Goal: Transaction & Acquisition: Book appointment/travel/reservation

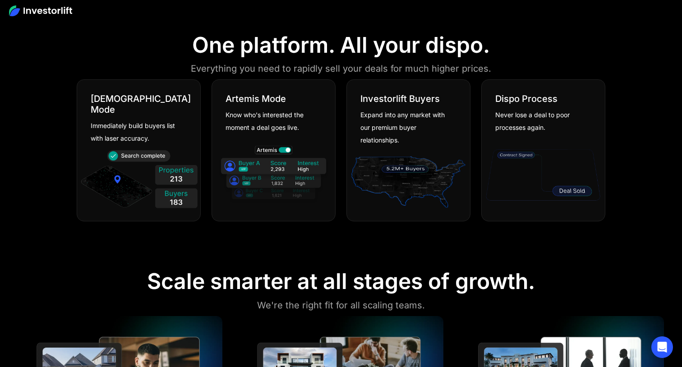
scroll to position [553, 0]
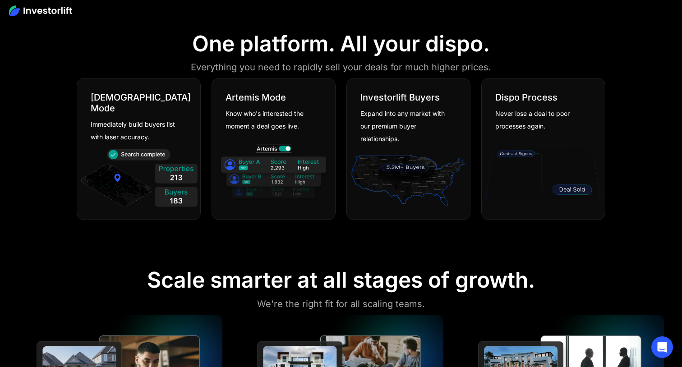
click at [153, 148] on img at bounding box center [138, 180] width 119 height 64
click at [262, 121] on div "Know who's interested the moment a deal goes live." at bounding box center [270, 119] width 89 height 25
click at [403, 121] on div "Expand into any market with our premium buyer relationships." at bounding box center [405, 126] width 89 height 38
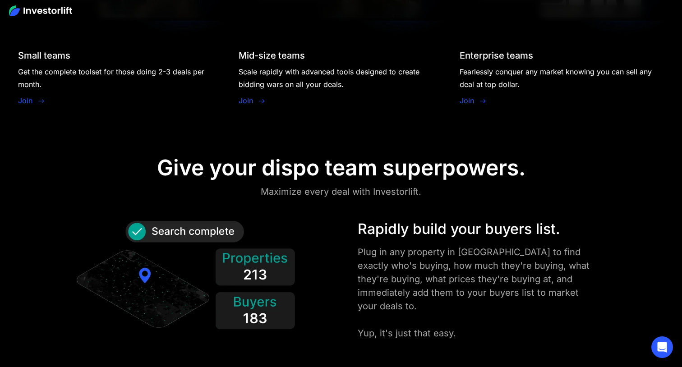
scroll to position [958, 0]
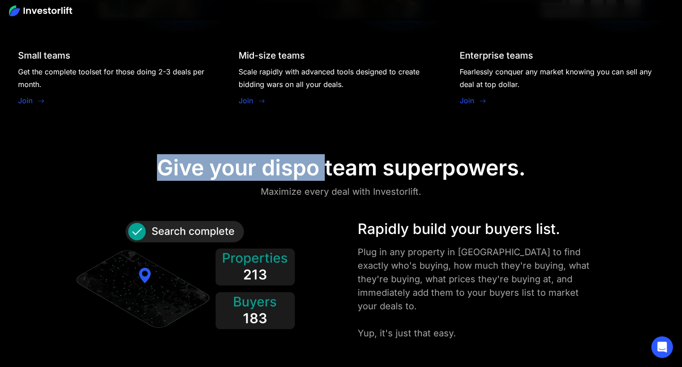
drag, startPoint x: 242, startPoint y: 152, endPoint x: 322, endPoint y: 157, distance: 80.0
click at [322, 157] on div "Give your dispo team superpowers." at bounding box center [341, 168] width 369 height 26
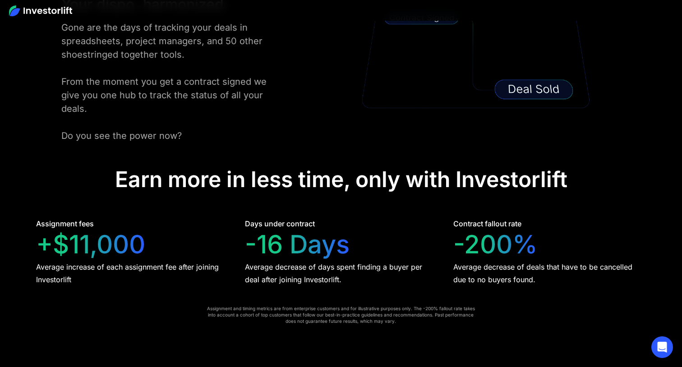
scroll to position [1712, 0]
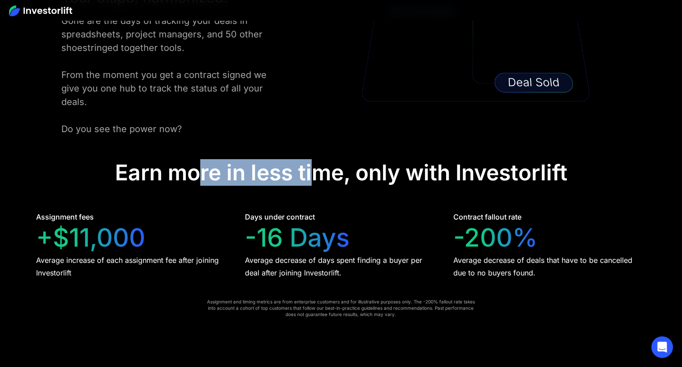
drag, startPoint x: 203, startPoint y: 155, endPoint x: 311, endPoint y: 160, distance: 108.0
click at [311, 160] on div "Earn more in less time, only with Investorlift" at bounding box center [341, 173] width 453 height 26
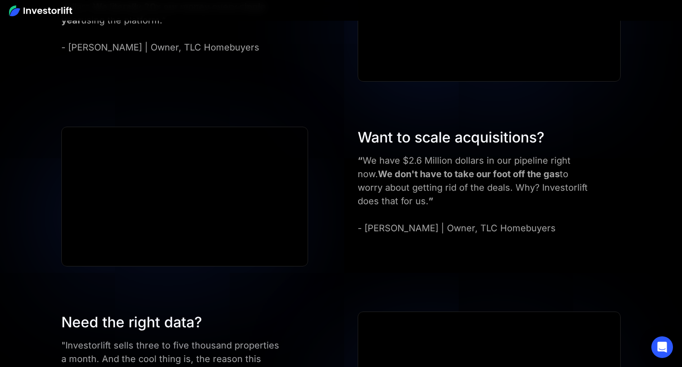
scroll to position [3398, 0]
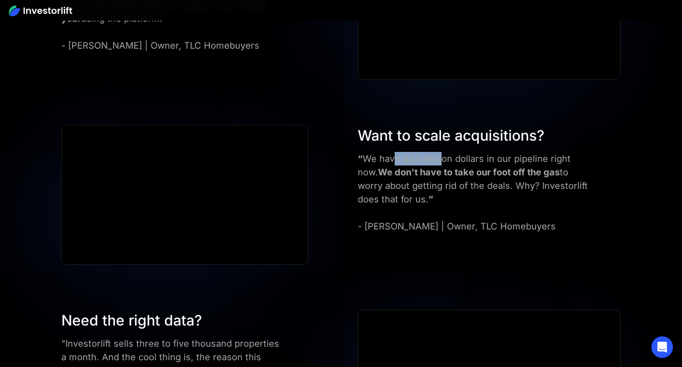
drag, startPoint x: 397, startPoint y: 144, endPoint x: 440, endPoint y: 144, distance: 43.8
click at [440, 152] on div "“ We have $2.6 Million dollars in our pipeline right now. We don't have to take…" at bounding box center [476, 192] width 237 height 81
drag, startPoint x: 400, startPoint y: 152, endPoint x: 463, endPoint y: 151, distance: 62.3
click at [463, 167] on strong "We don't have to take our foot off the gas" at bounding box center [469, 172] width 182 height 11
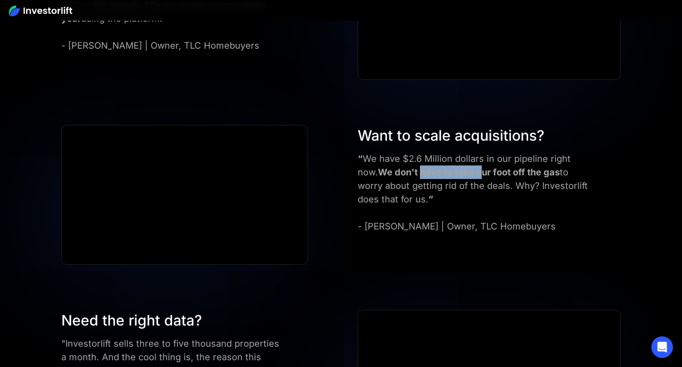
click at [463, 167] on strong "We don't have to take our foot off the gas" at bounding box center [469, 172] width 182 height 11
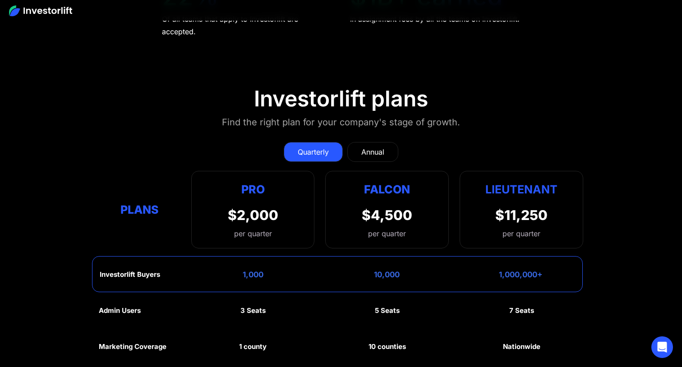
scroll to position [3988, 0]
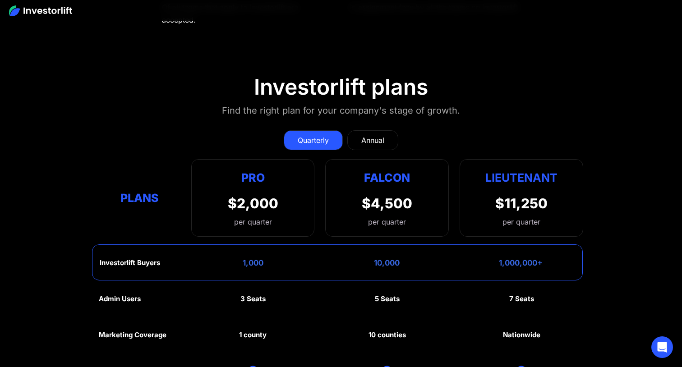
click at [361, 130] on link "Annual" at bounding box center [373, 140] width 51 height 20
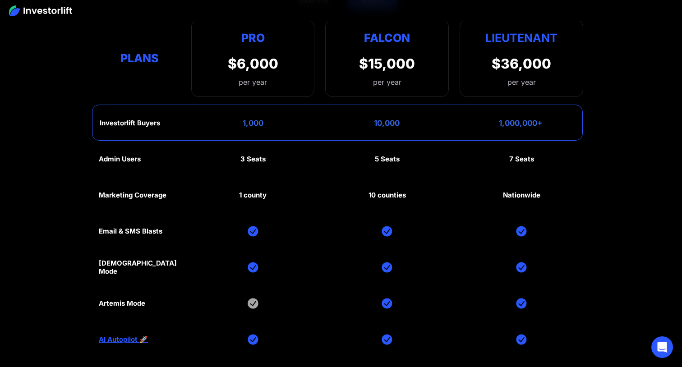
scroll to position [4132, 0]
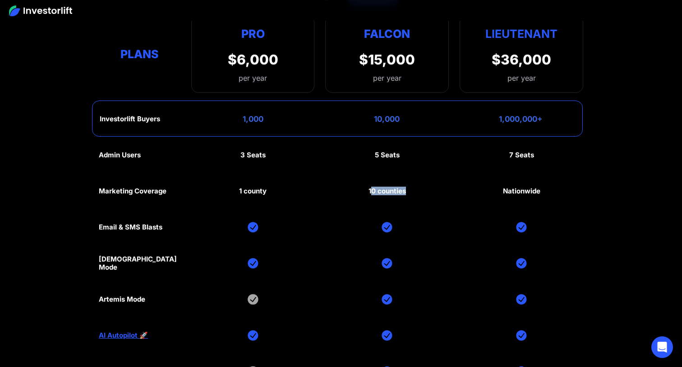
drag, startPoint x: 371, startPoint y: 175, endPoint x: 405, endPoint y: 174, distance: 33.4
click at [405, 187] on div "10 counties" at bounding box center [387, 191] width 37 height 8
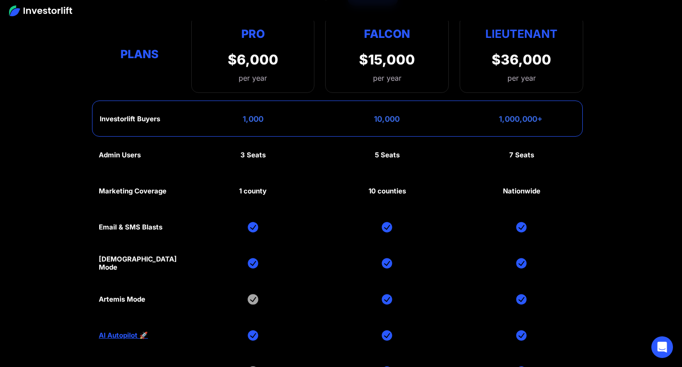
click at [397, 187] on div "10 counties" at bounding box center [387, 191] width 37 height 8
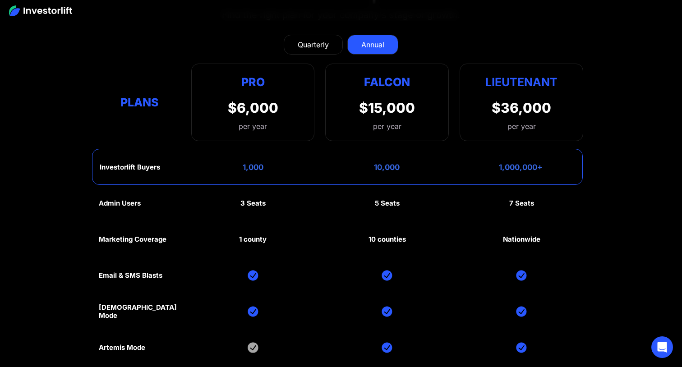
scroll to position [4073, 0]
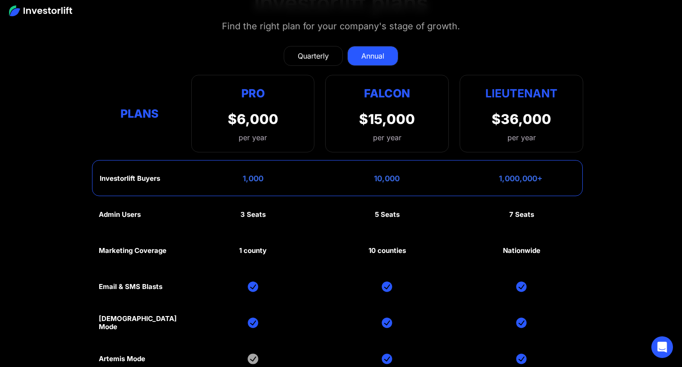
click at [303, 51] on div "Quarterly" at bounding box center [313, 56] width 31 height 11
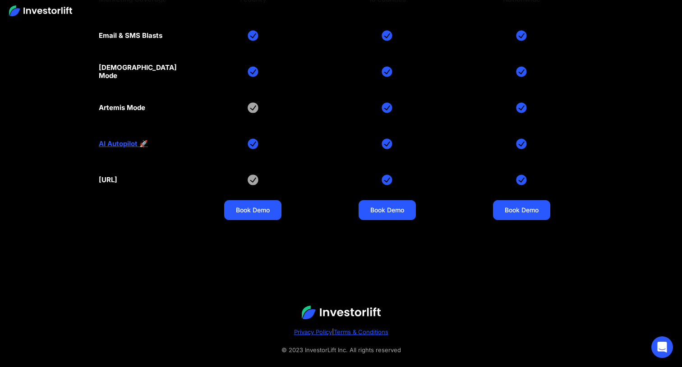
scroll to position [4324, 0]
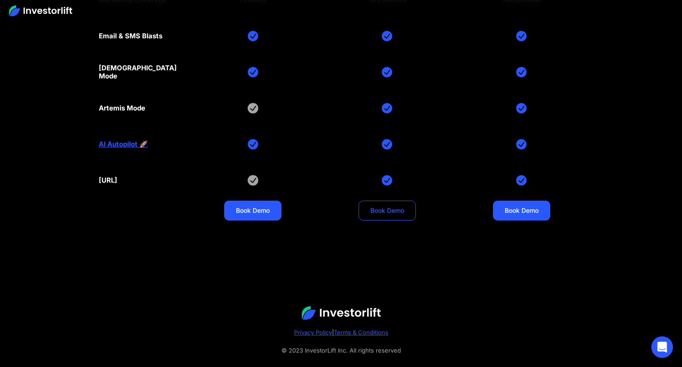
click at [398, 201] on link "Book Demo" at bounding box center [387, 211] width 57 height 20
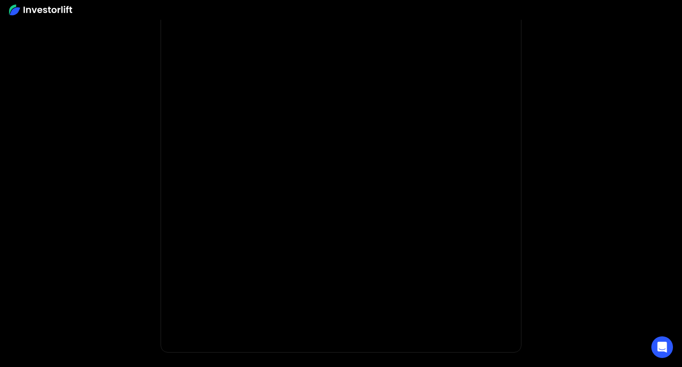
scroll to position [91, 0]
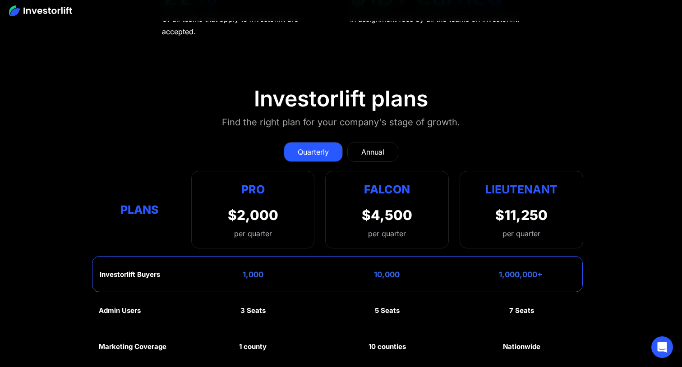
scroll to position [3976, 0]
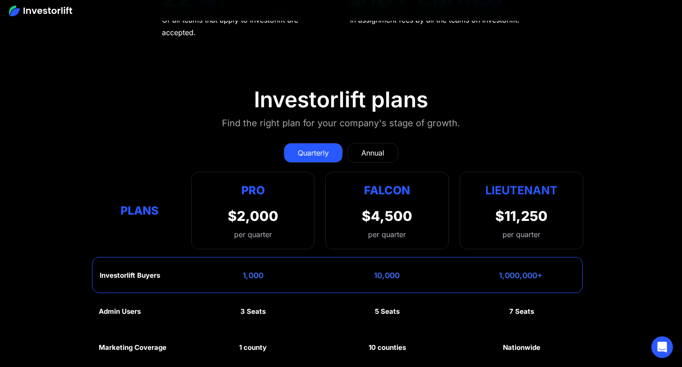
click at [361, 143] on link "Annual" at bounding box center [373, 153] width 51 height 20
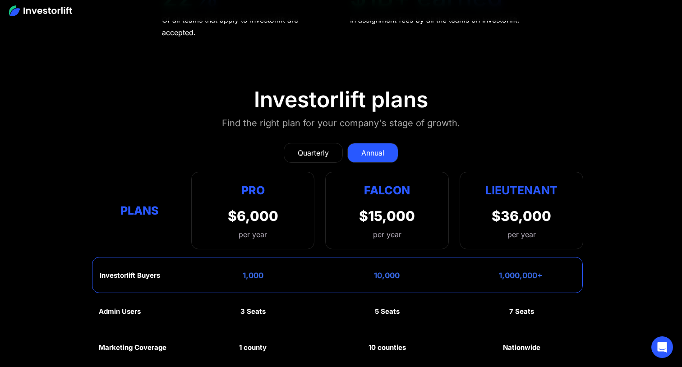
click at [312, 148] on div "Quarterly" at bounding box center [313, 153] width 31 height 11
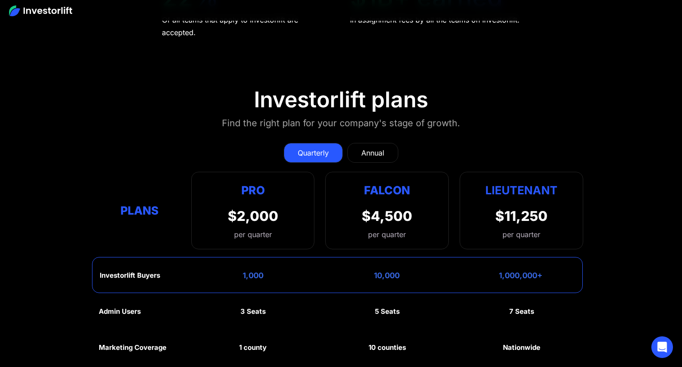
click at [365, 148] on div "Annual" at bounding box center [373, 153] width 23 height 11
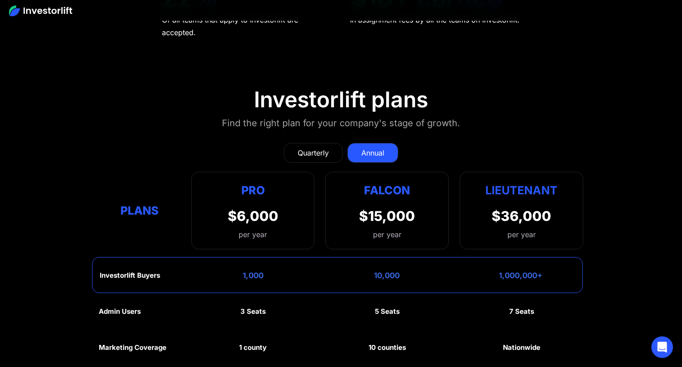
click at [318, 148] on div "Quarterly" at bounding box center [313, 153] width 31 height 11
